Goal: Entertainment & Leisure: Consume media (video, audio)

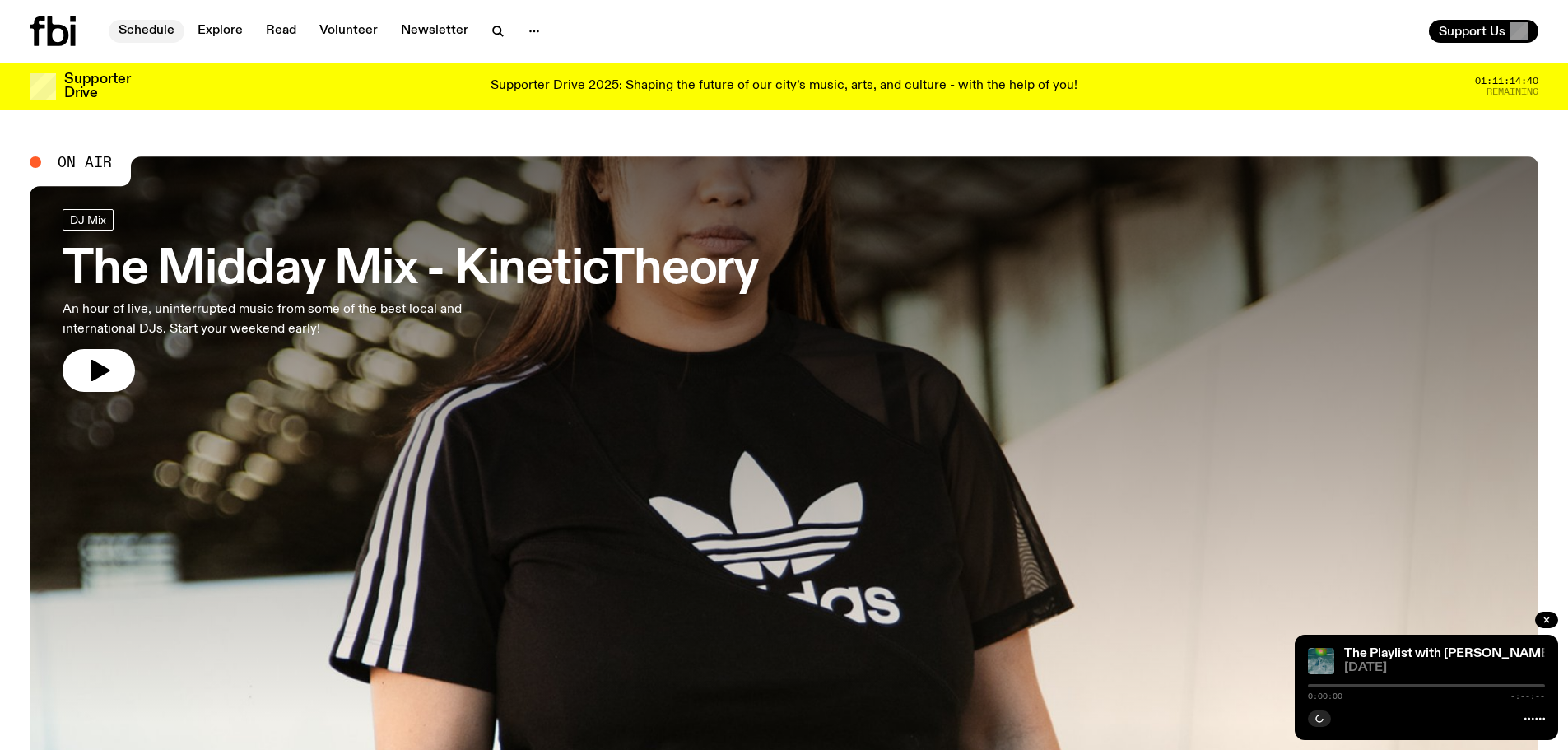
click at [136, 20] on link "Schedule" at bounding box center [146, 31] width 76 height 23
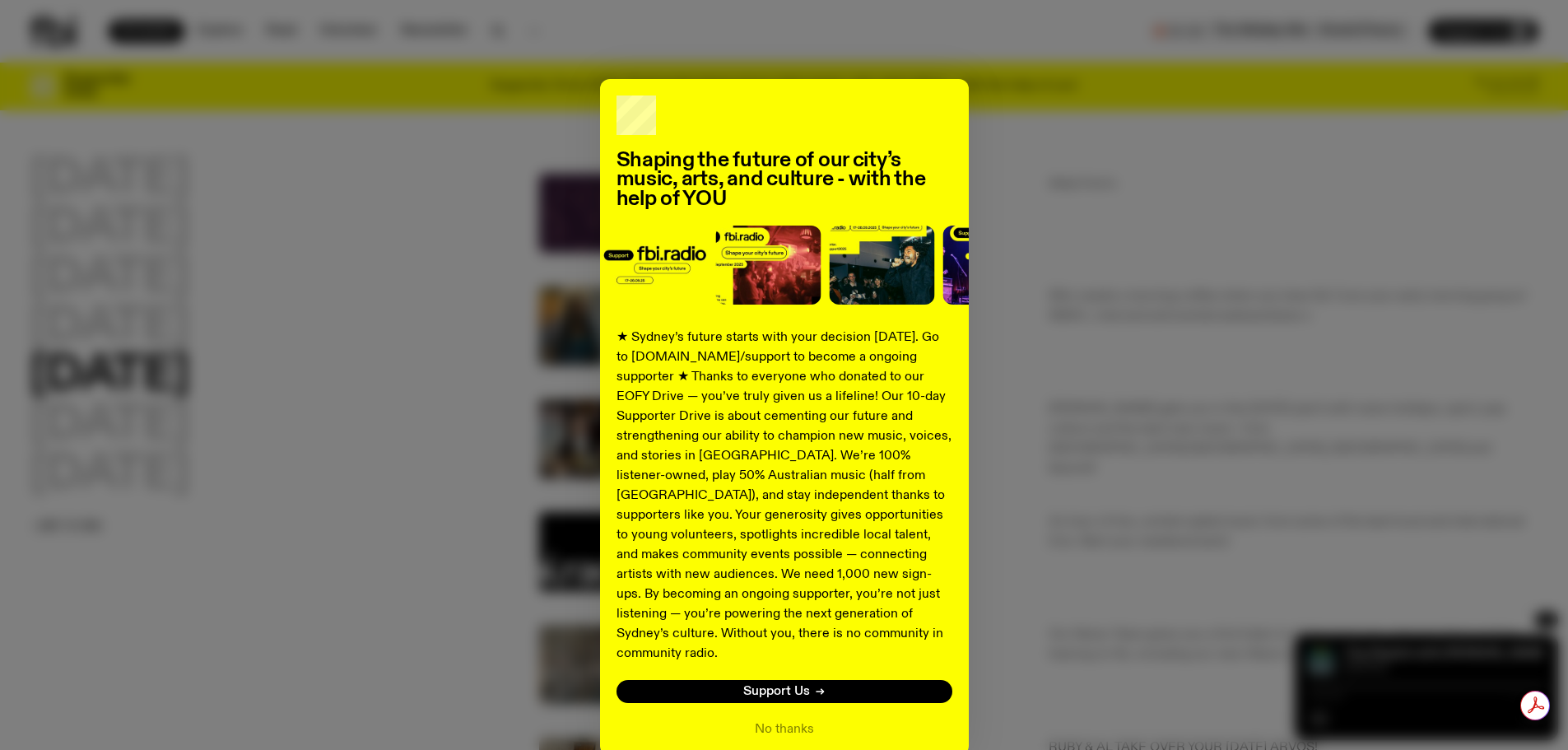
click at [431, 537] on div "Shaping the future of our city’s music, arts, and culture - with the help of YO…" at bounding box center [784, 418] width 1509 height 677
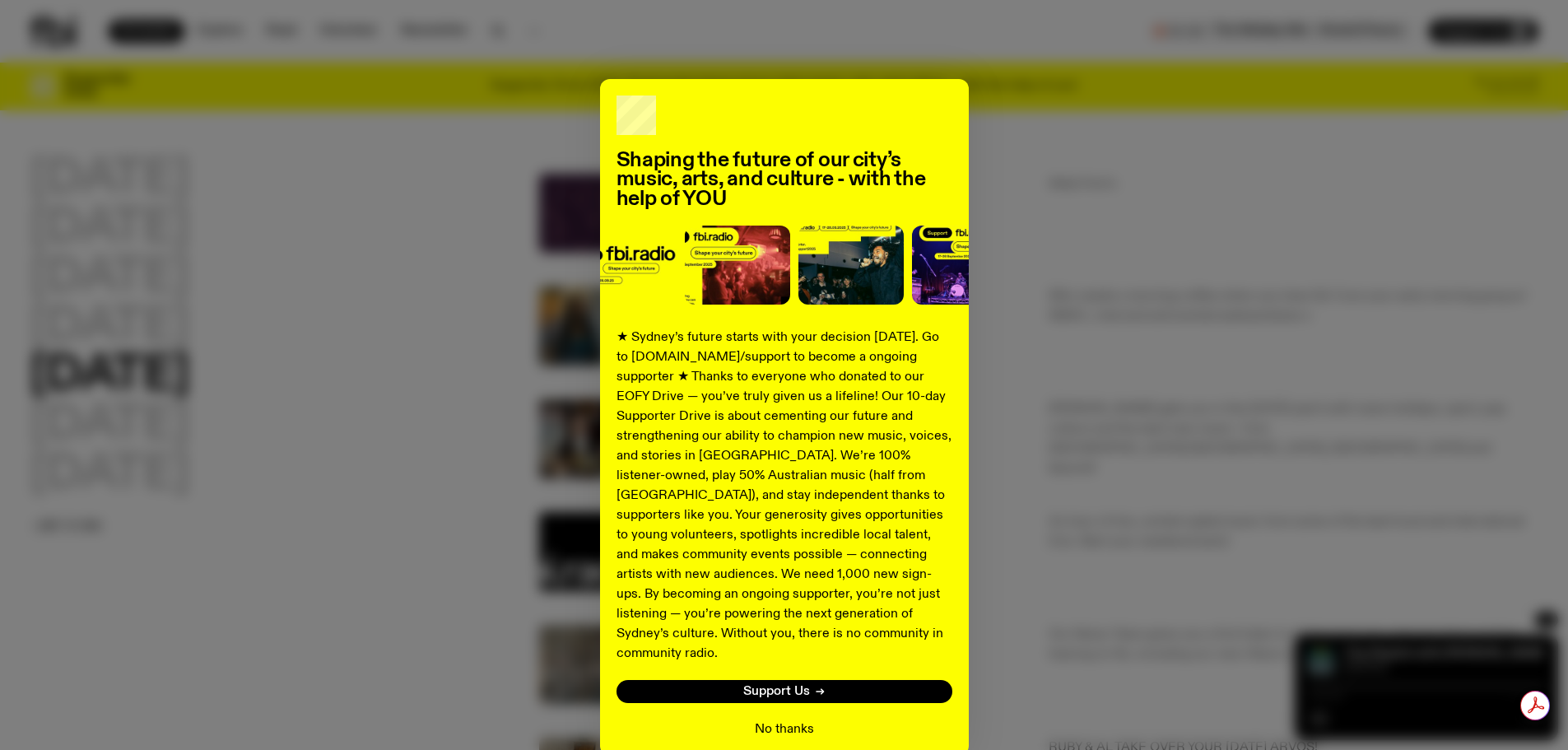
click at [768, 719] on button "No thanks" at bounding box center [784, 729] width 59 height 20
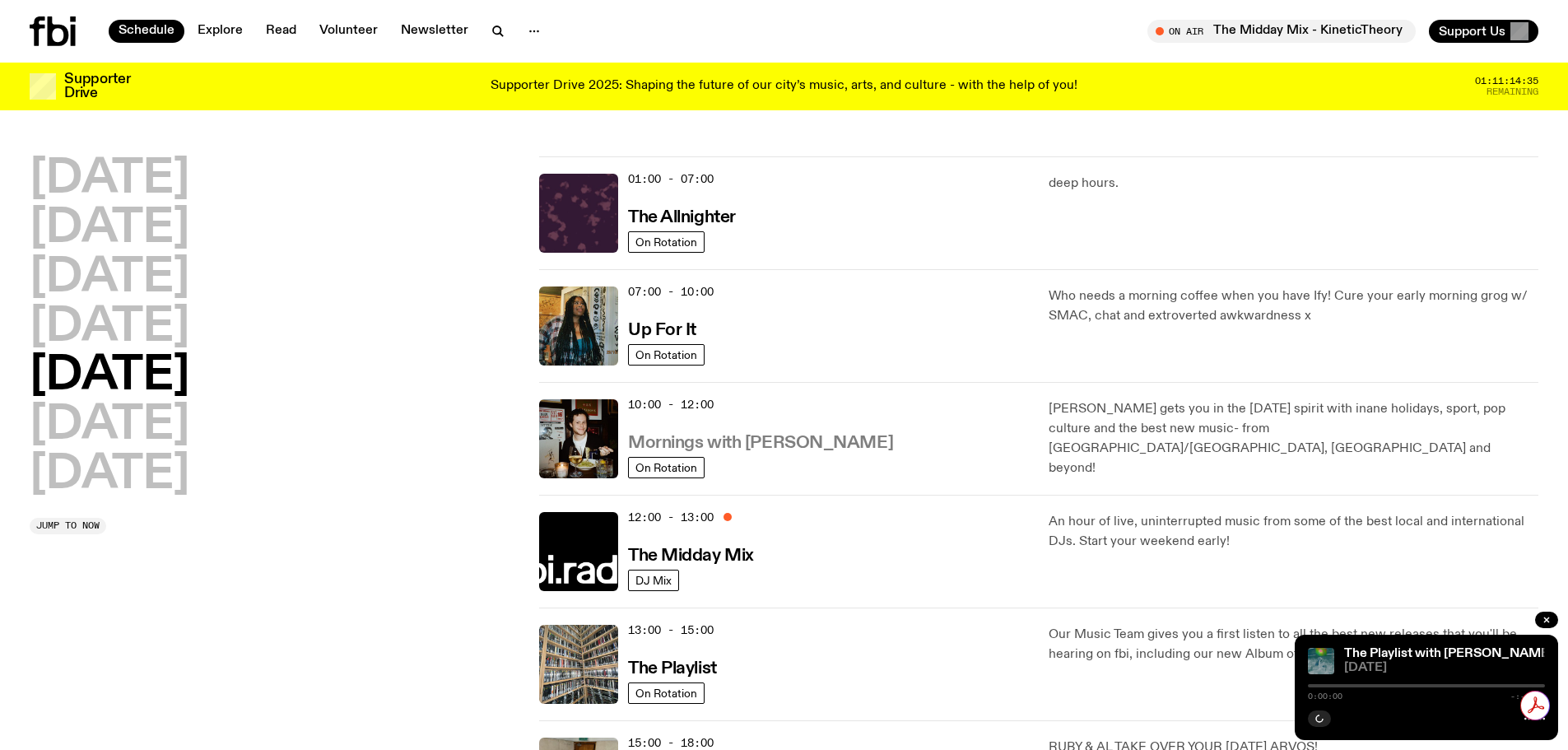
click at [786, 436] on h3 "Mornings with [PERSON_NAME]" at bounding box center [761, 443] width 265 height 17
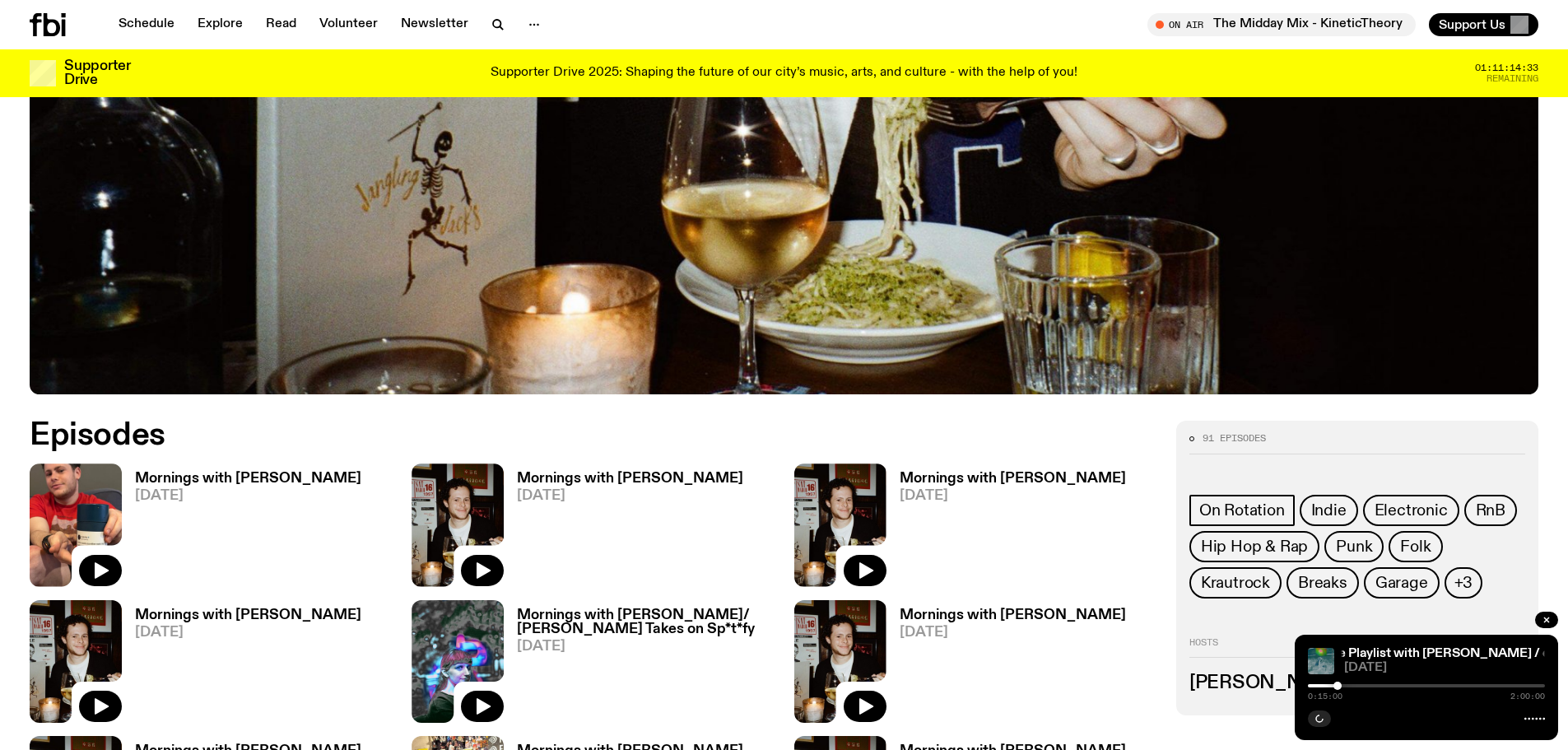
scroll to position [729, 0]
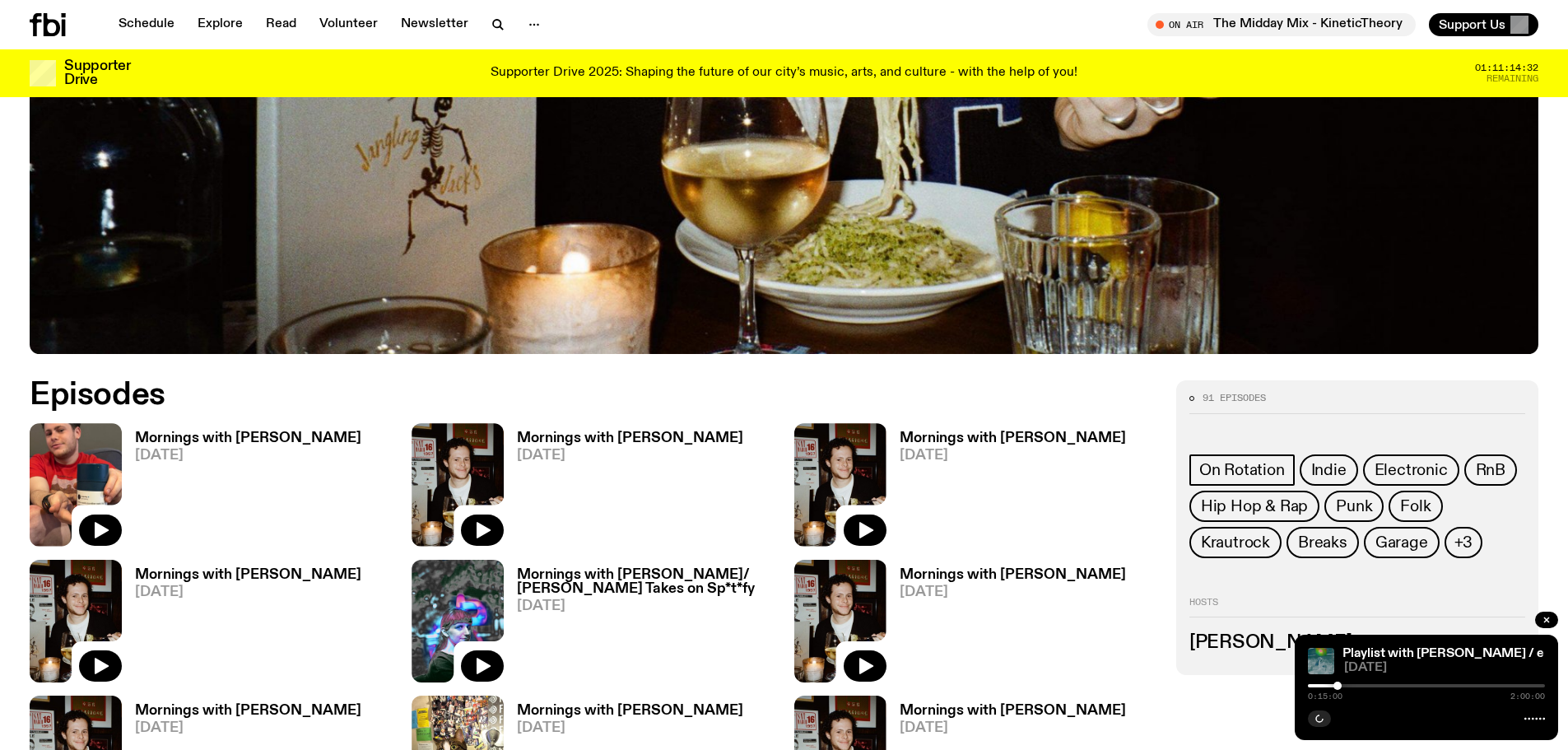
click at [199, 437] on h3 "Mornings with [PERSON_NAME]" at bounding box center [248, 438] width 226 height 14
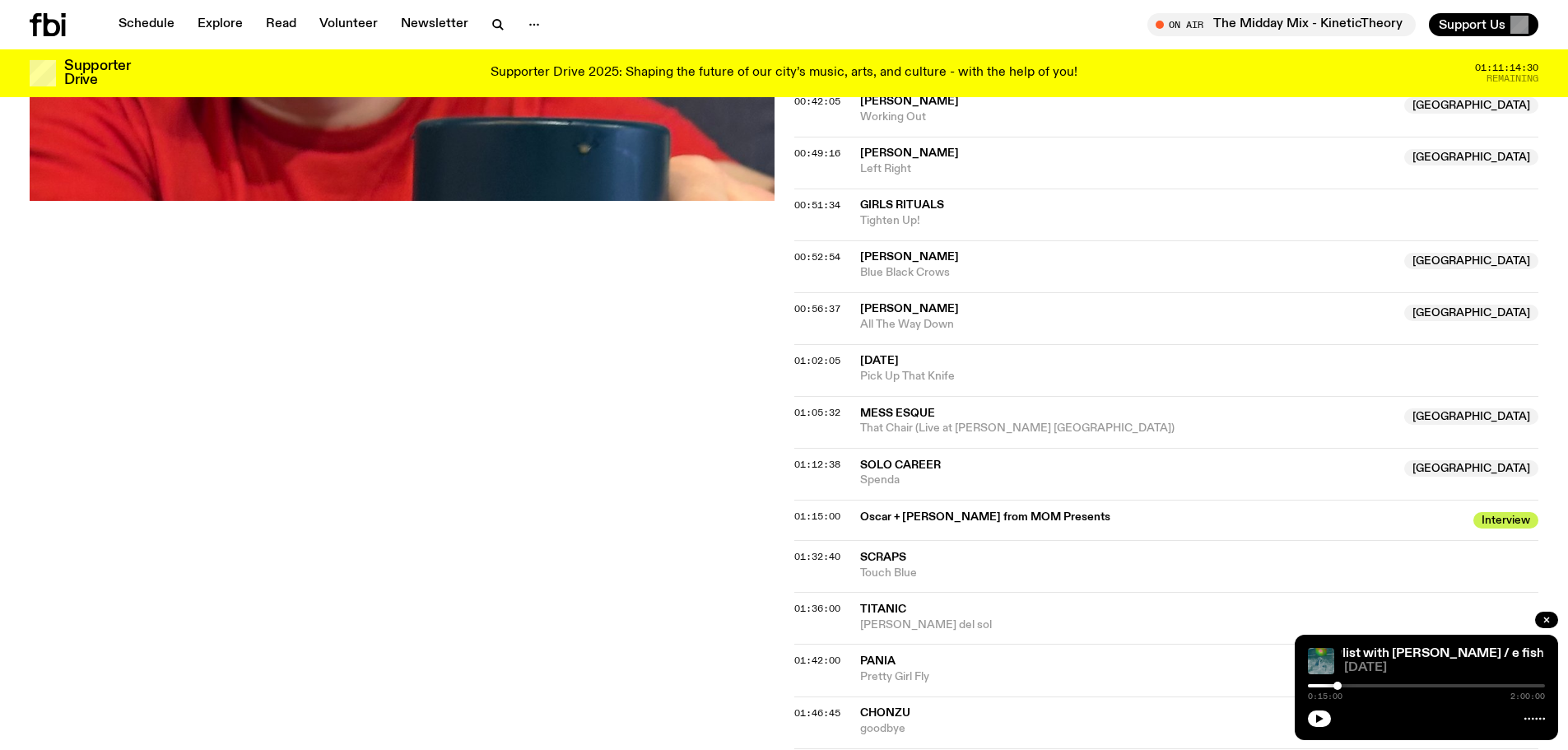
scroll to position [1061, 0]
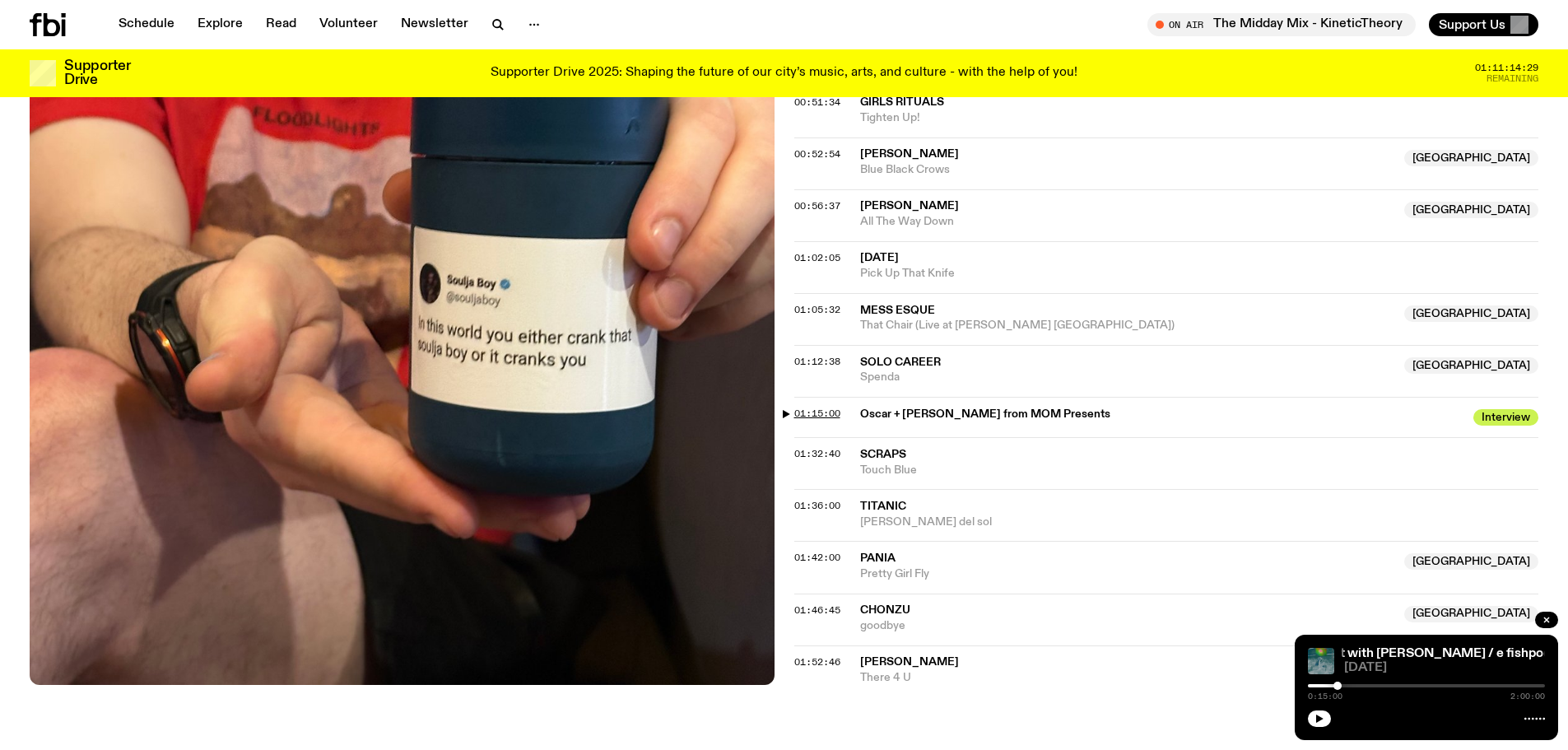
click at [822, 411] on span "01:15:00" at bounding box center [817, 412] width 46 height 13
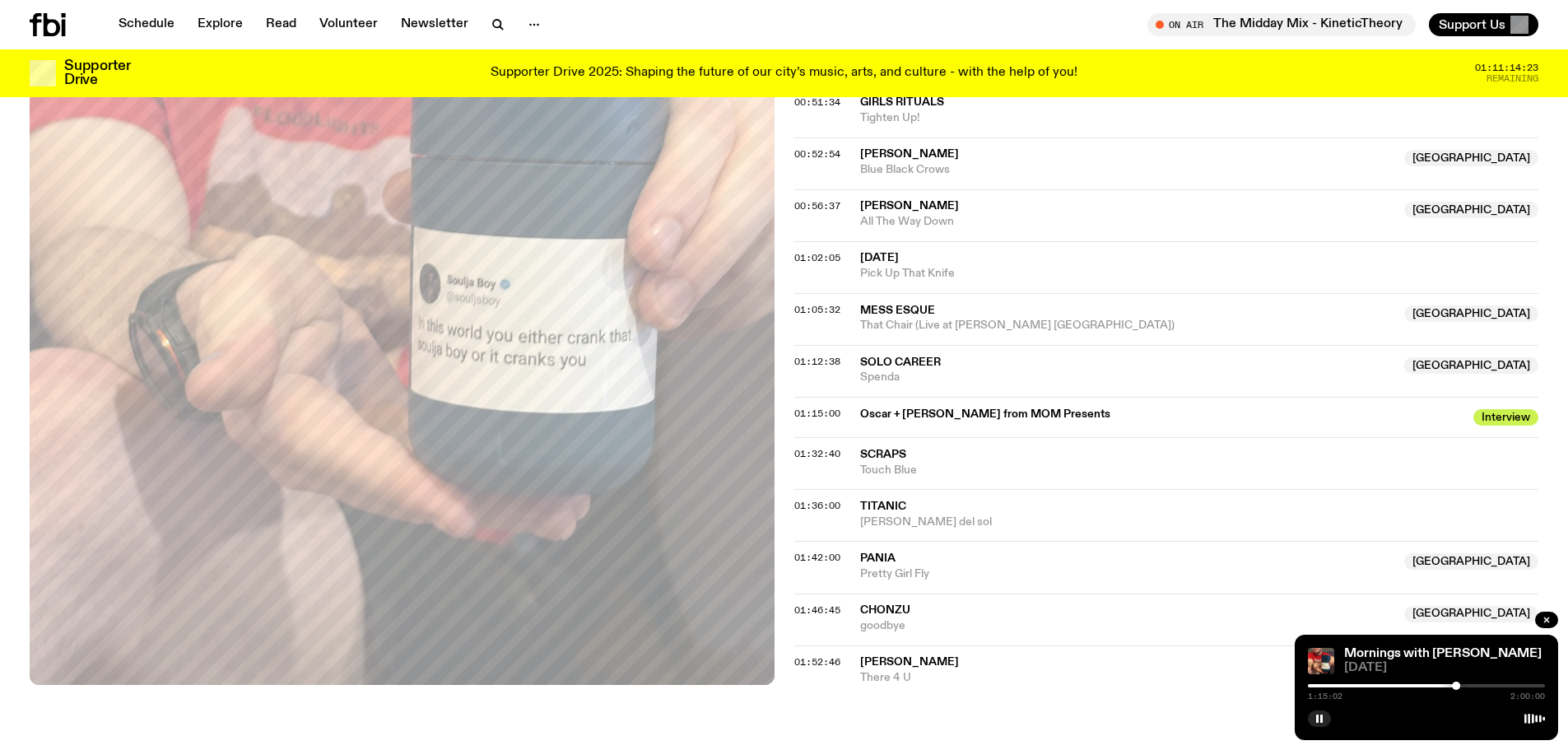
click at [1455, 684] on div at bounding box center [1456, 686] width 8 height 9
click at [1458, 684] on div at bounding box center [1458, 686] width 8 height 9
click at [1323, 722] on icon "button" at bounding box center [1319, 719] width 10 height 10
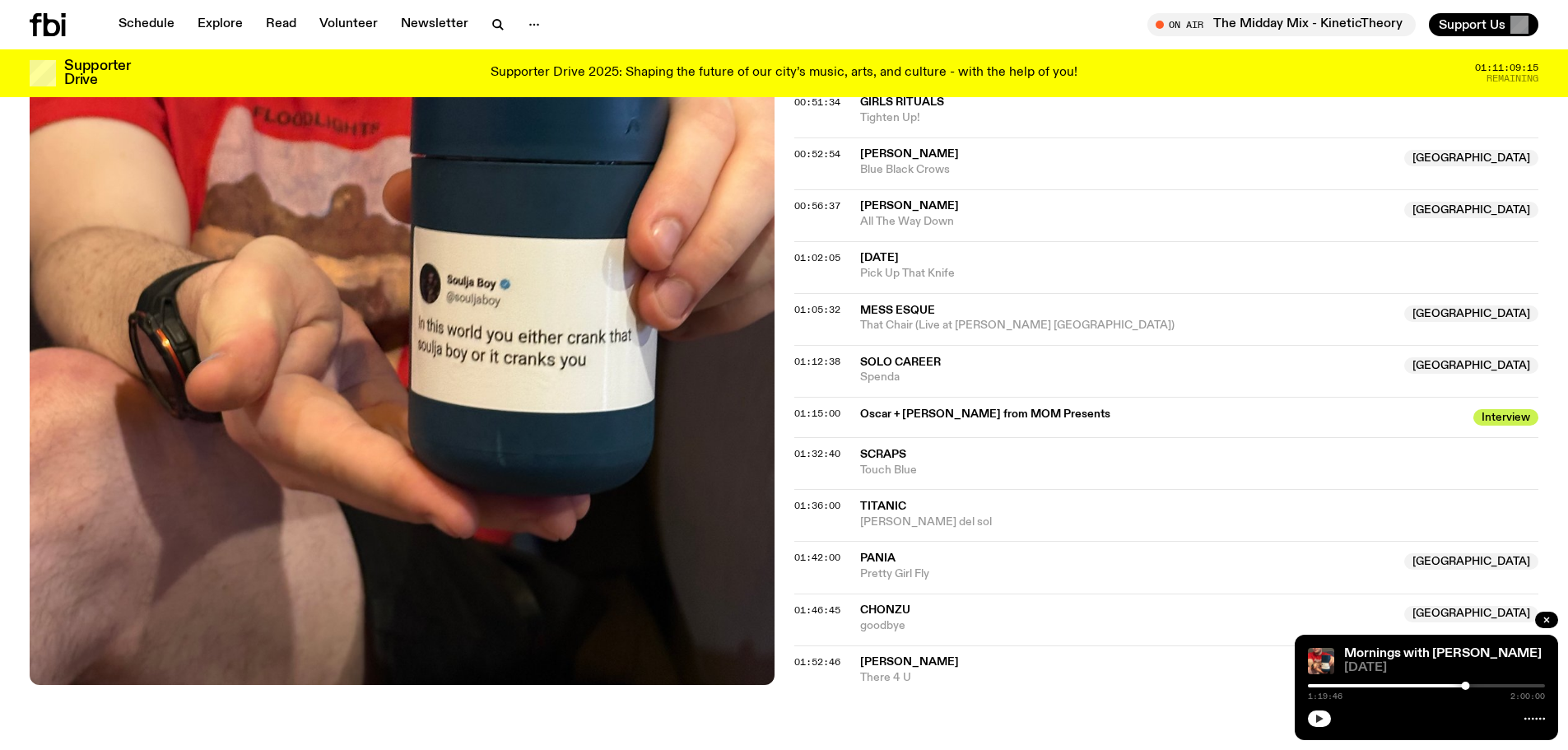
click at [1331, 727] on div "Mornings with [PERSON_NAME] [DATE] 1:19:46 2:00:00" at bounding box center [1426, 688] width 263 height 105
click at [1322, 718] on icon "button" at bounding box center [1319, 719] width 10 height 10
